Goal: Task Accomplishment & Management: Complete application form

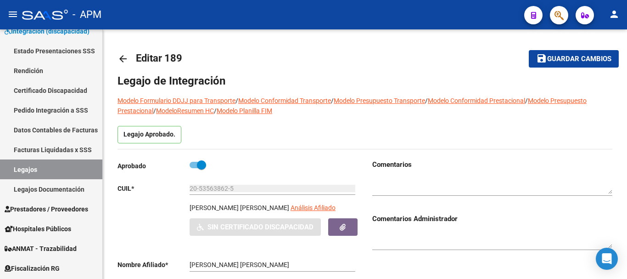
scroll to position [184, 0]
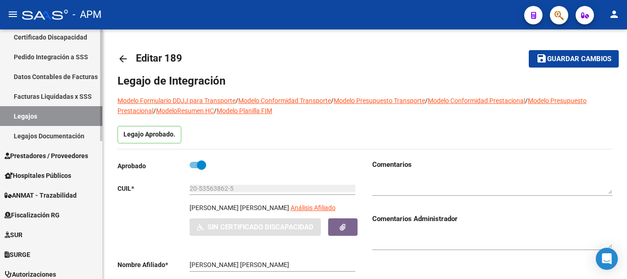
click at [54, 148] on link "Prestadores / Proveedores" at bounding box center [51, 155] width 102 height 20
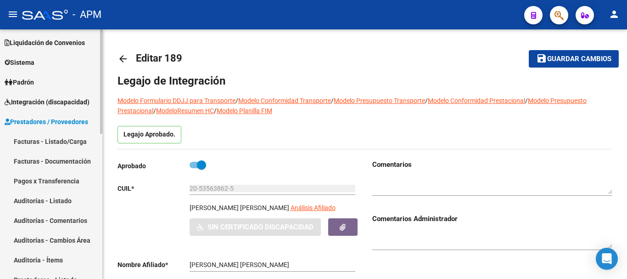
scroll to position [46, 0]
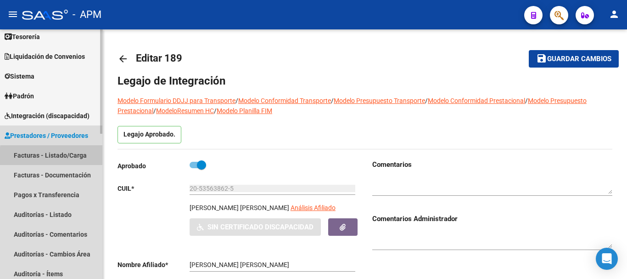
click at [67, 157] on link "Facturas - Listado/Carga" at bounding box center [51, 155] width 102 height 20
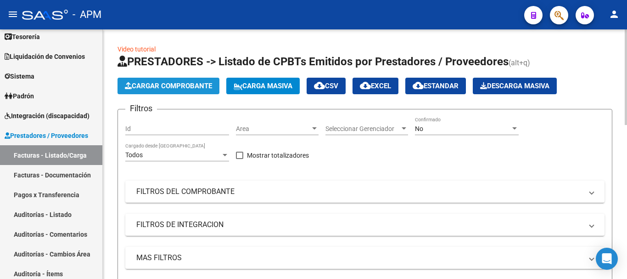
click at [209, 84] on span "Cargar Comprobante" at bounding box center [168, 86] width 87 height 8
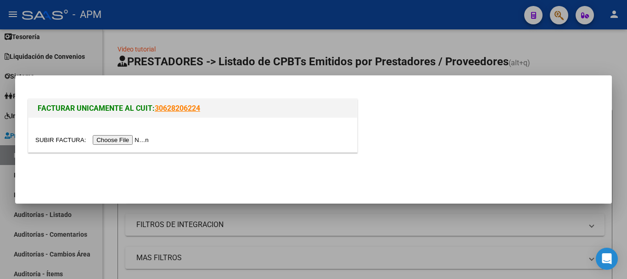
click at [127, 140] on input "file" at bounding box center [93, 140] width 116 height 10
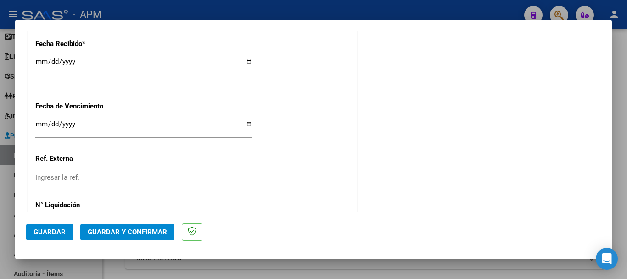
scroll to position [633, 0]
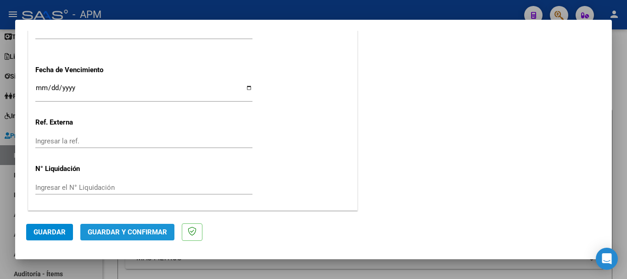
click at [145, 228] on span "Guardar y Confirmar" at bounding box center [127, 232] width 79 height 8
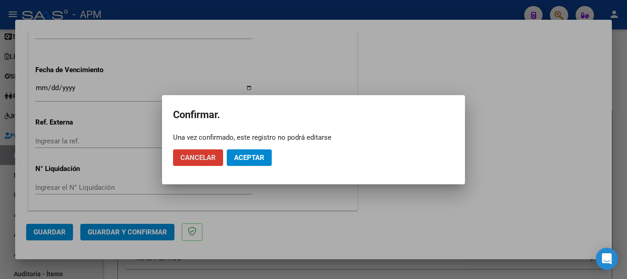
click at [247, 153] on span "Aceptar" at bounding box center [249, 157] width 30 height 8
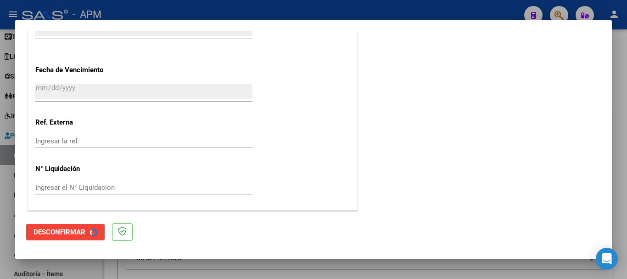
scroll to position [0, 0]
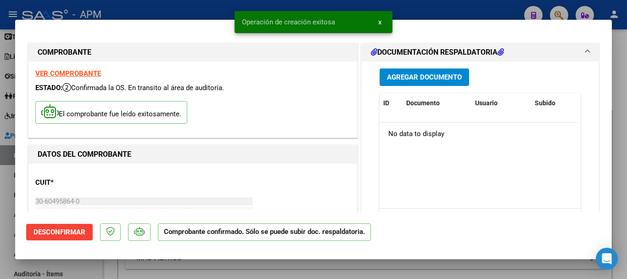
click at [274, 267] on div at bounding box center [313, 139] width 627 height 279
type input "$ 0,00"
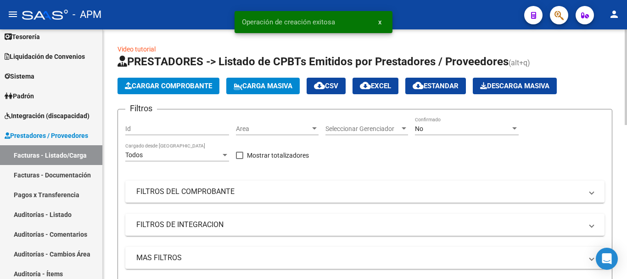
click at [184, 87] on span "Cargar Comprobante" at bounding box center [168, 86] width 87 height 8
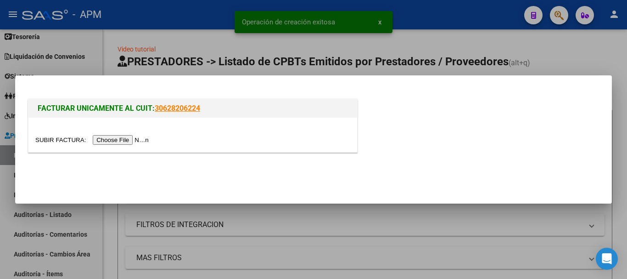
click at [143, 141] on input "file" at bounding box center [93, 140] width 116 height 10
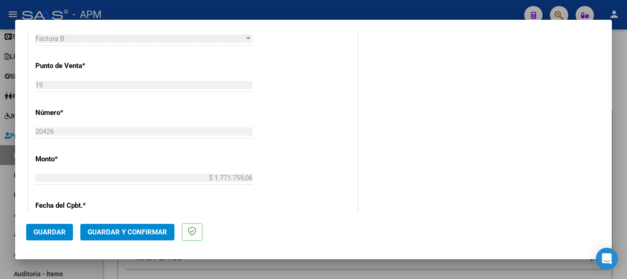
scroll to position [367, 0]
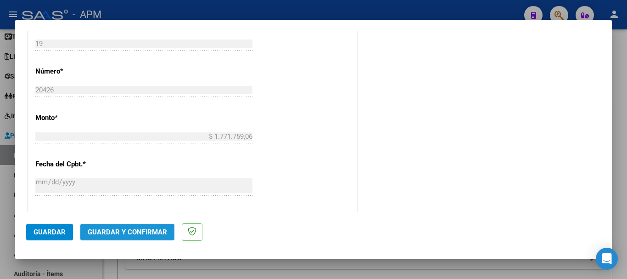
click at [156, 233] on span "Guardar y Confirmar" at bounding box center [127, 232] width 79 height 8
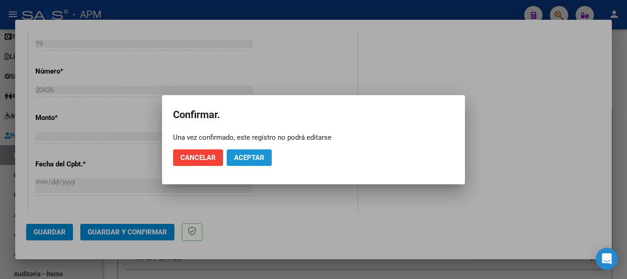
click at [251, 160] on span "Aceptar" at bounding box center [249, 157] width 30 height 8
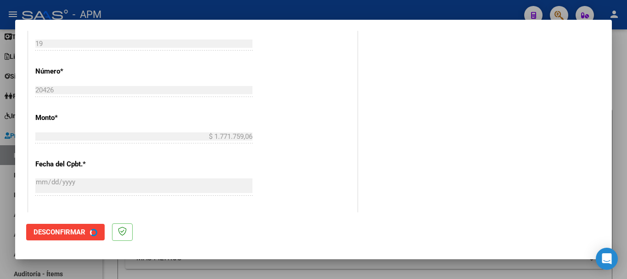
scroll to position [0, 0]
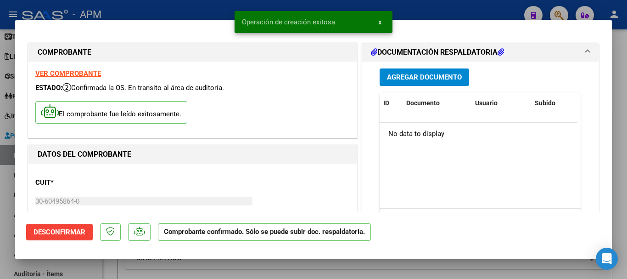
click at [254, 271] on div at bounding box center [313, 139] width 627 height 279
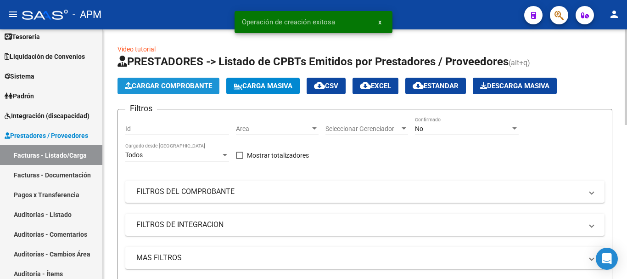
click at [189, 90] on button "Cargar Comprobante" at bounding box center [168, 86] width 102 height 17
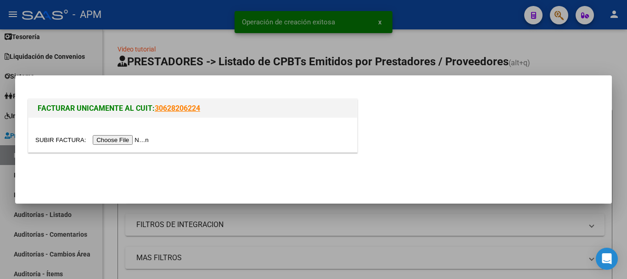
click at [141, 144] on input "file" at bounding box center [93, 140] width 116 height 10
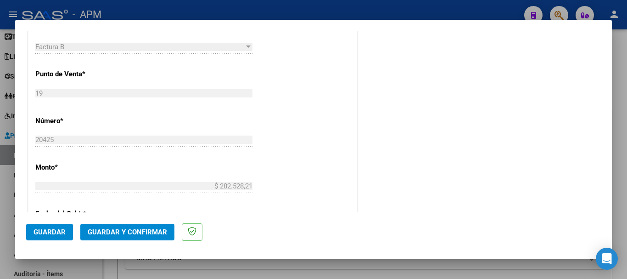
scroll to position [321, 0]
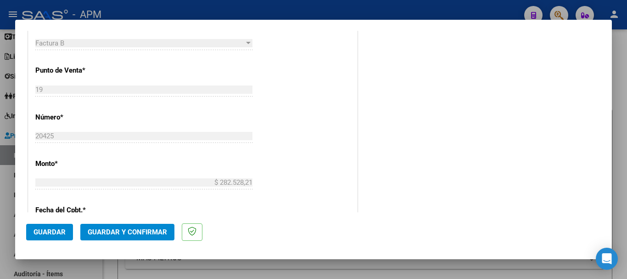
click at [137, 228] on span "Guardar y Confirmar" at bounding box center [127, 232] width 79 height 8
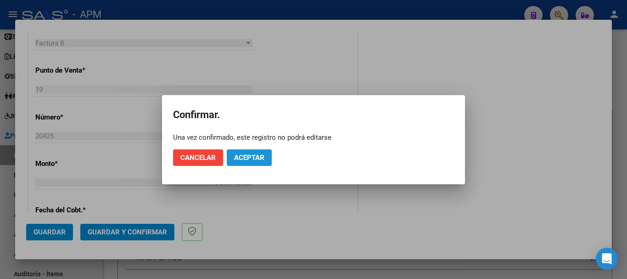
click at [244, 157] on span "Aceptar" at bounding box center [249, 157] width 30 height 8
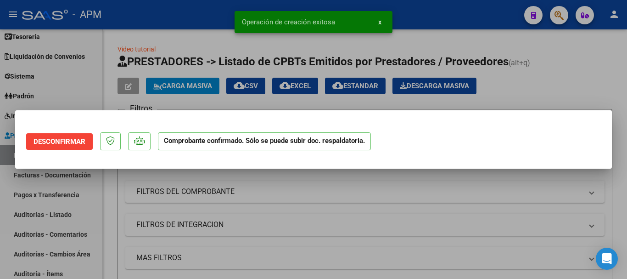
scroll to position [0, 0]
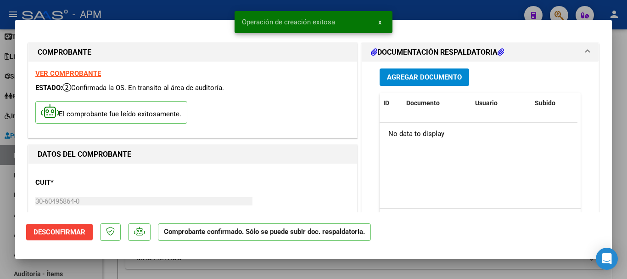
click at [262, 269] on div at bounding box center [313, 139] width 627 height 279
type input "$ 0,00"
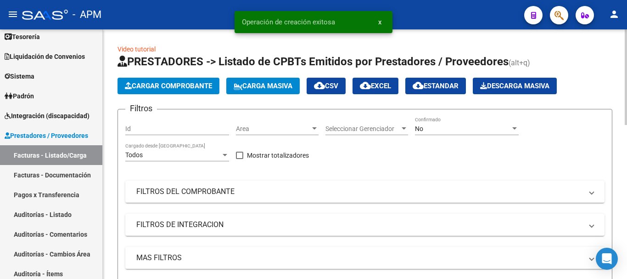
click at [194, 86] on span "Cargar Comprobante" at bounding box center [168, 86] width 87 height 8
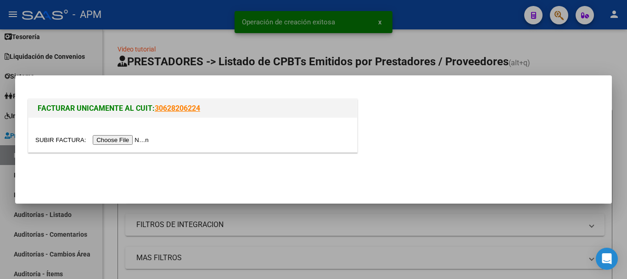
click at [138, 141] on input "file" at bounding box center [93, 140] width 116 height 10
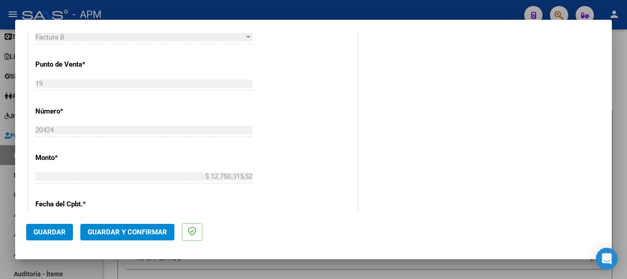
scroll to position [367, 0]
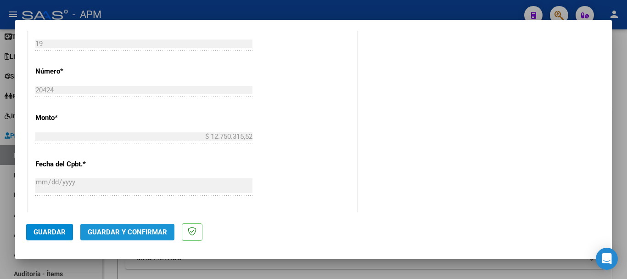
click at [136, 229] on span "Guardar y Confirmar" at bounding box center [127, 232] width 79 height 8
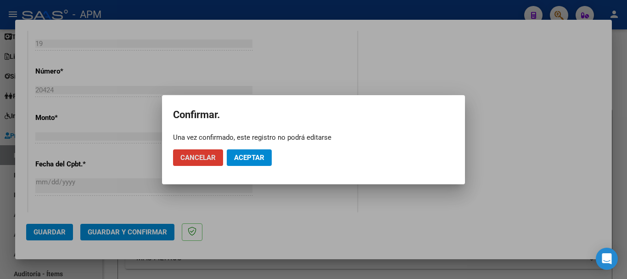
click at [241, 158] on span "Aceptar" at bounding box center [249, 157] width 30 height 8
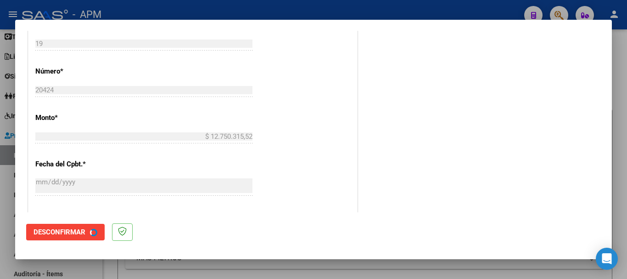
scroll to position [0, 0]
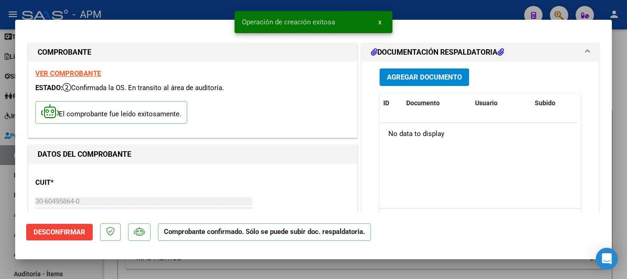
click at [253, 274] on div at bounding box center [313, 139] width 627 height 279
type input "$ 0,00"
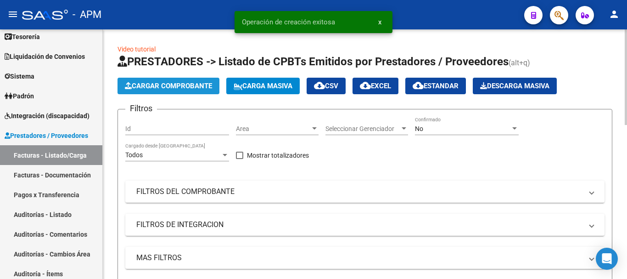
click at [198, 89] on span "Cargar Comprobante" at bounding box center [168, 86] width 87 height 8
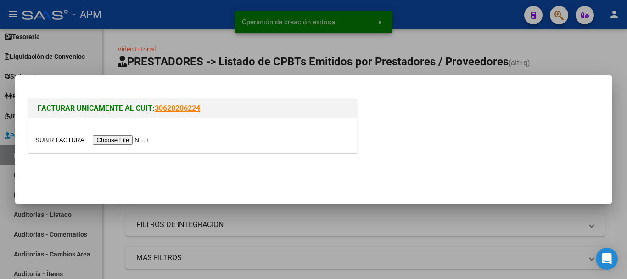
click at [141, 141] on input "file" at bounding box center [93, 140] width 116 height 10
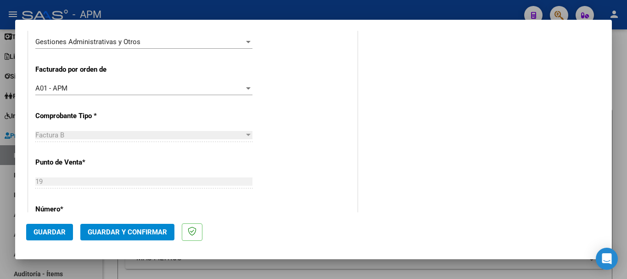
scroll to position [321, 0]
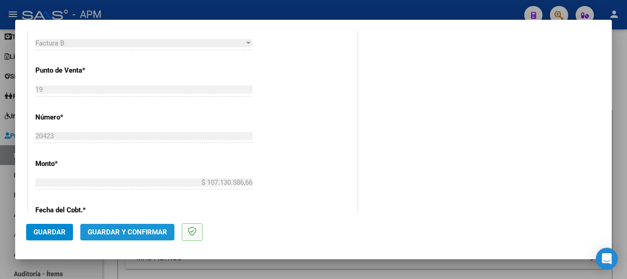
click at [140, 228] on span "Guardar y Confirmar" at bounding box center [127, 232] width 79 height 8
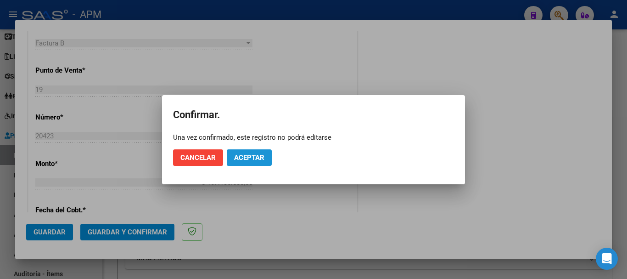
click at [238, 160] on span "Aceptar" at bounding box center [249, 157] width 30 height 8
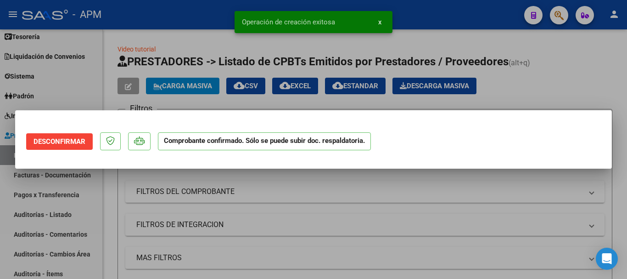
scroll to position [0, 0]
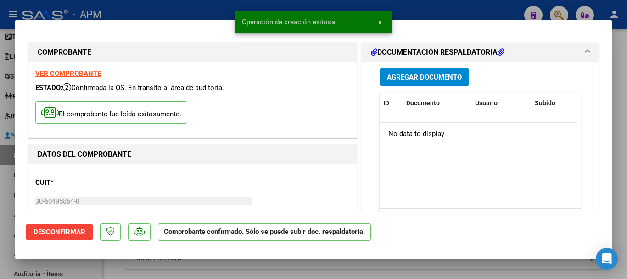
click at [230, 265] on div at bounding box center [313, 139] width 627 height 279
type input "$ 0,00"
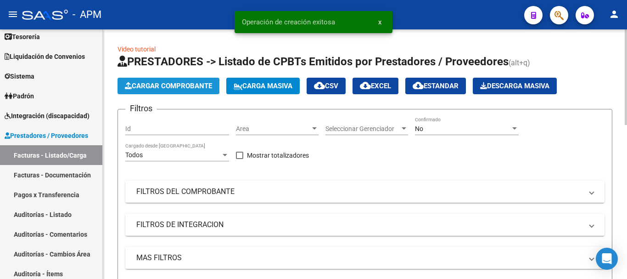
click at [194, 84] on span "Cargar Comprobante" at bounding box center [168, 86] width 87 height 8
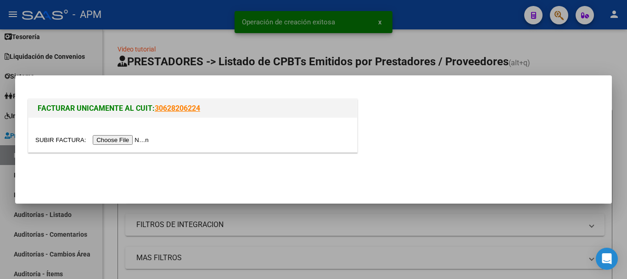
click at [117, 143] on input "file" at bounding box center [93, 140] width 116 height 10
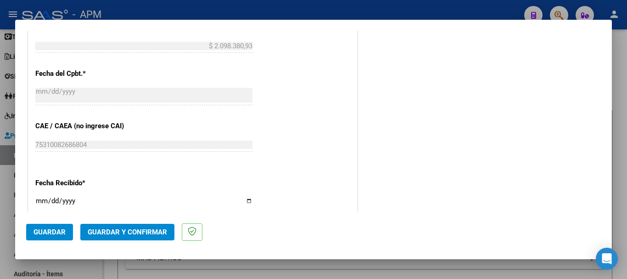
scroll to position [459, 0]
click at [138, 230] on span "Guardar y Confirmar" at bounding box center [127, 232] width 79 height 8
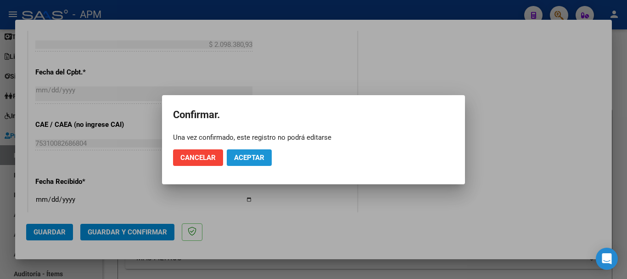
click at [250, 159] on span "Aceptar" at bounding box center [249, 157] width 30 height 8
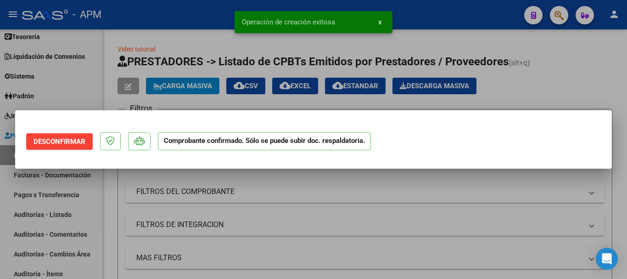
scroll to position [0, 0]
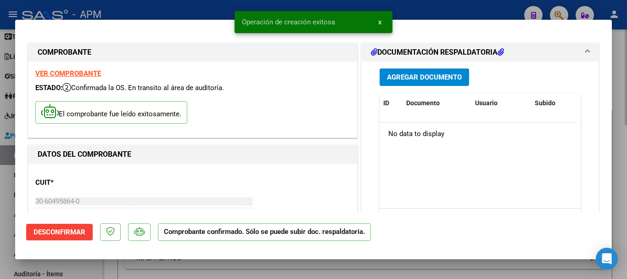
click at [249, 273] on div at bounding box center [313, 139] width 627 height 279
type input "$ 0,00"
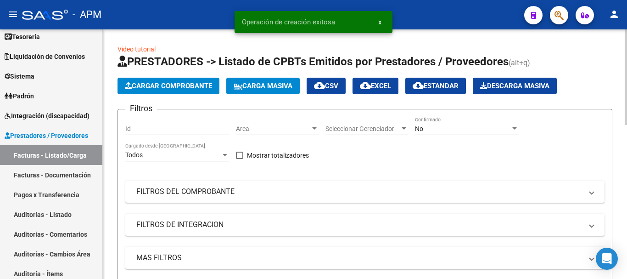
click at [473, 131] on div "No" at bounding box center [462, 129] width 95 height 8
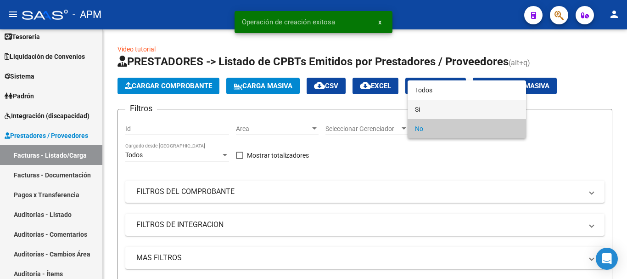
click at [457, 109] on span "Si" at bounding box center [467, 109] width 104 height 19
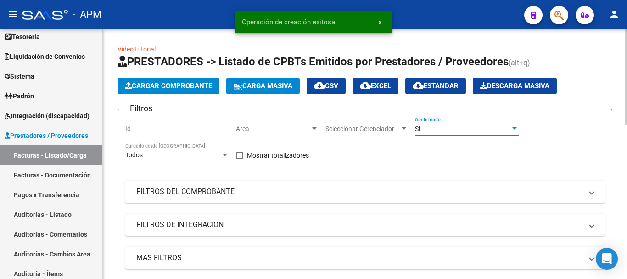
click at [350, 196] on mat-panel-title "FILTROS DEL COMPROBANTE" at bounding box center [359, 191] width 446 height 10
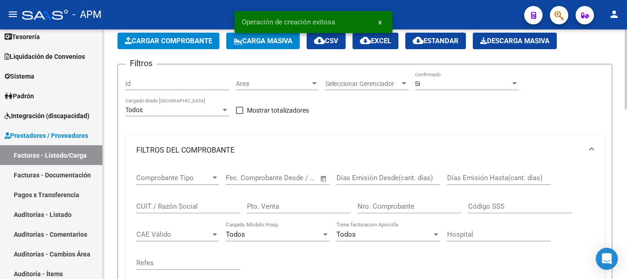
scroll to position [46, 0]
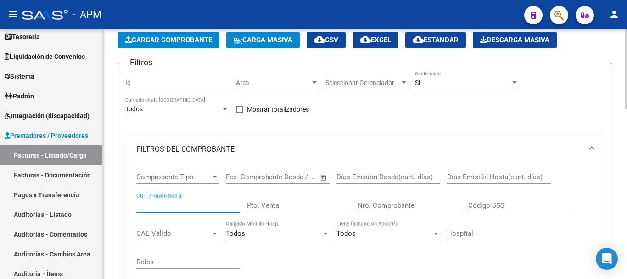
click at [183, 208] on input "CUIT / Razón Social" at bounding box center [188, 205] width 104 height 8
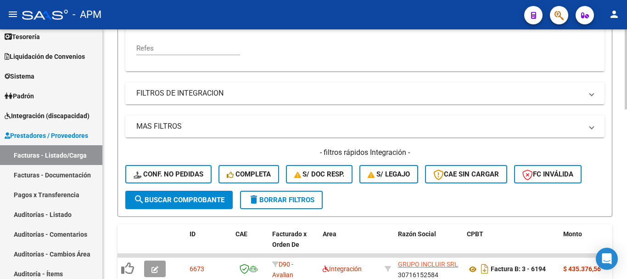
scroll to position [275, 0]
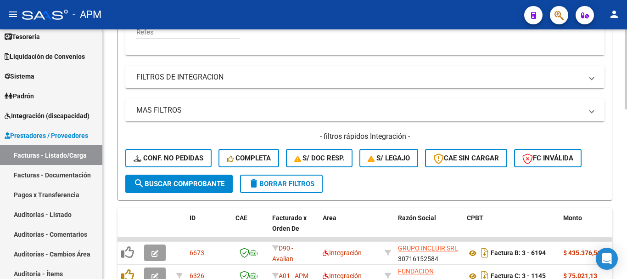
type input "aca"
click at [475, 114] on mat-panel-title "MAS FILTROS" at bounding box center [359, 110] width 446 height 10
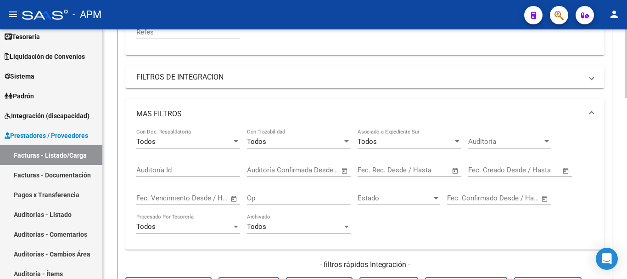
click at [459, 168] on span "Open calendar" at bounding box center [455, 170] width 22 height 22
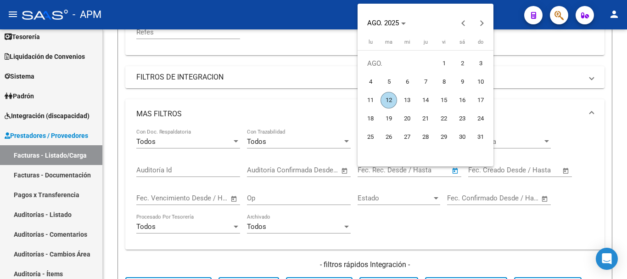
click at [390, 99] on span "12" at bounding box center [388, 100] width 17 height 17
type input "[DATE]"
click at [390, 99] on span "12" at bounding box center [388, 100] width 17 height 17
type input "[DATE]"
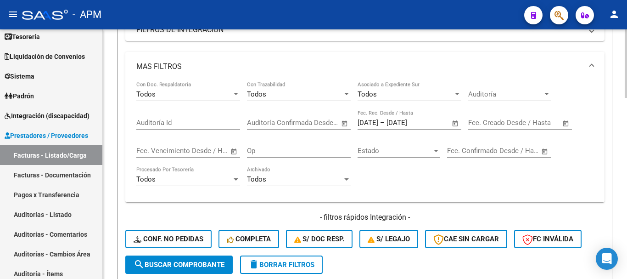
scroll to position [413, 0]
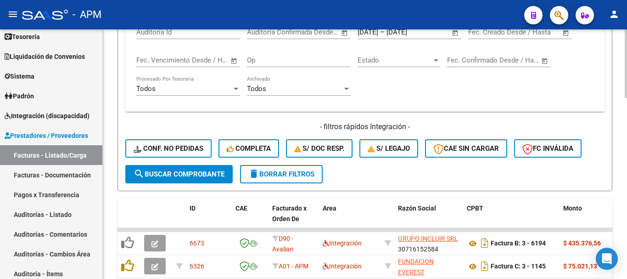
click at [204, 175] on span "search Buscar Comprobante" at bounding box center [179, 174] width 91 height 8
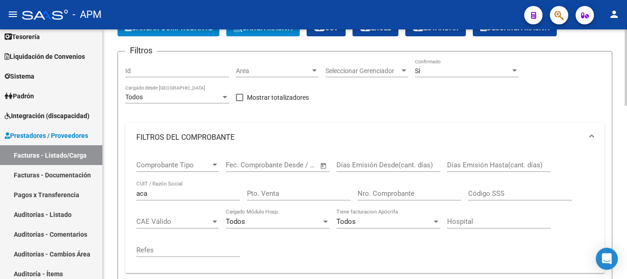
scroll to position [0, 0]
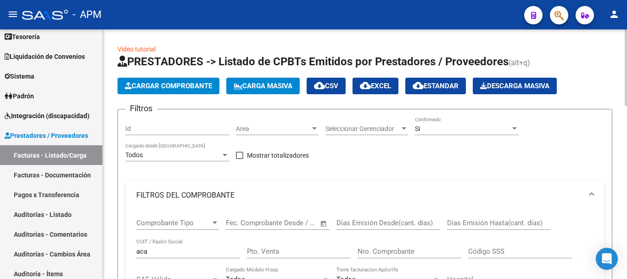
click at [458, 87] on span "cloud_download Estandar" at bounding box center [436, 86] width 46 height 8
